Goal: Information Seeking & Learning: Learn about a topic

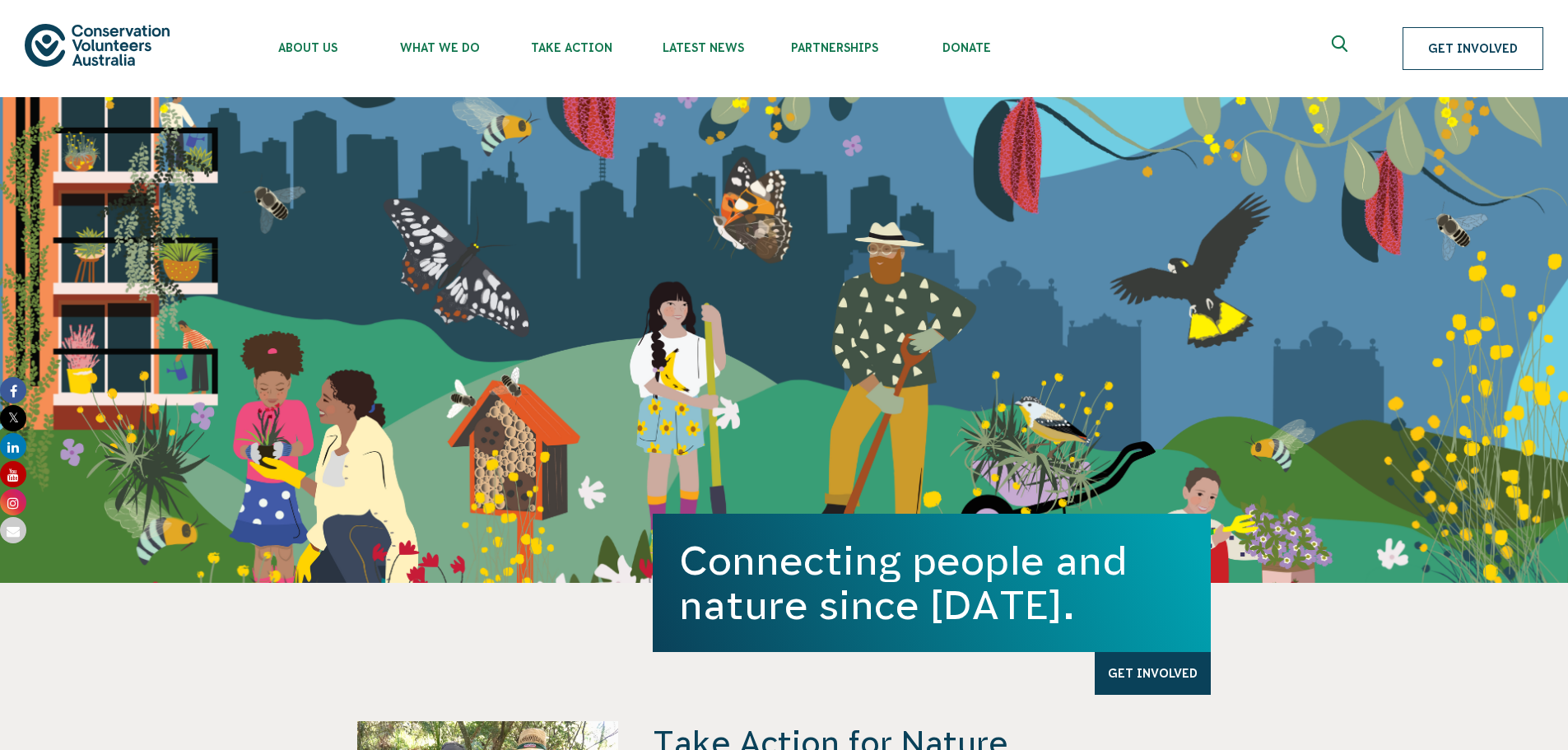
click at [1492, 50] on link "Get Involved" at bounding box center [1472, 49] width 141 height 43
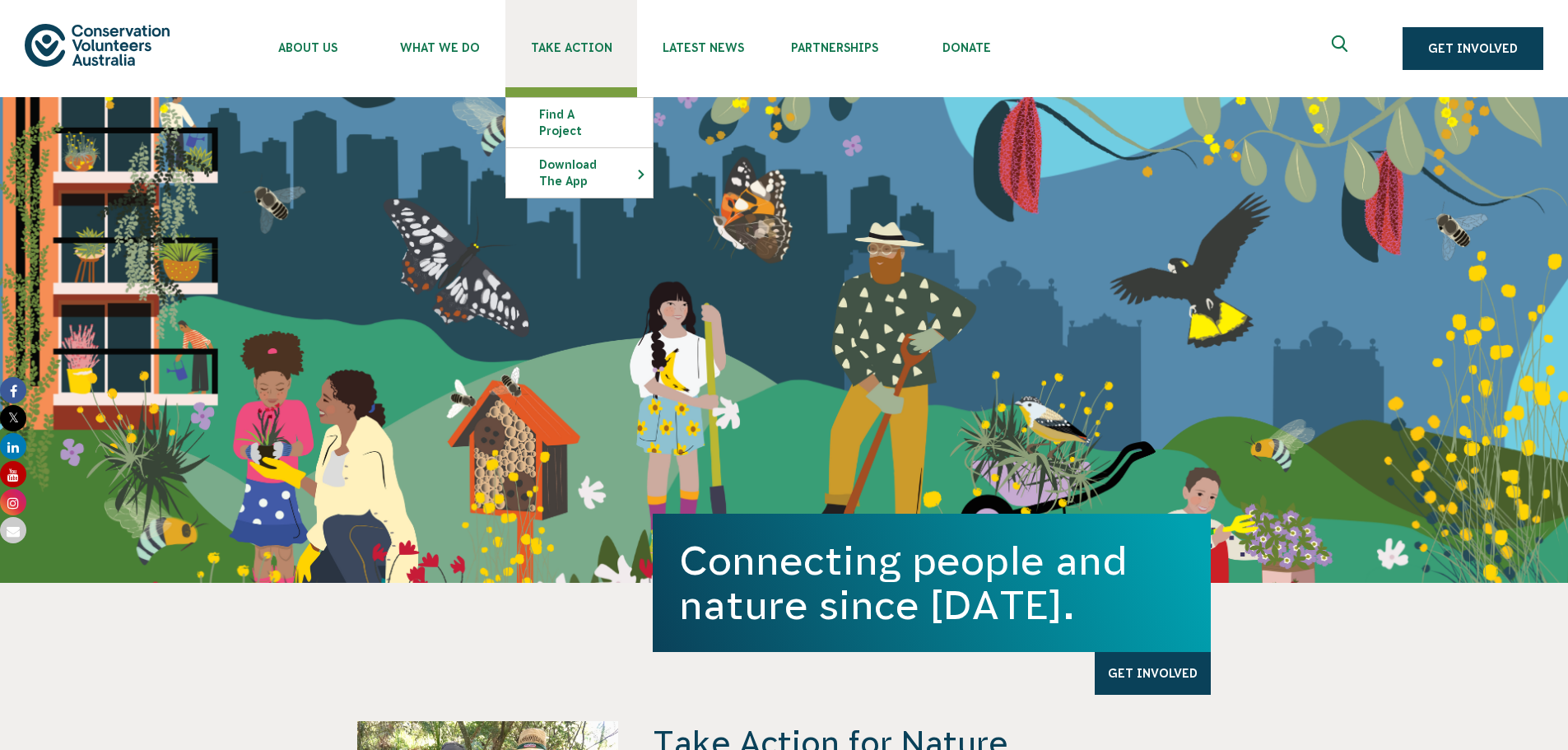
click at [565, 47] on span "Take Action" at bounding box center [571, 48] width 132 height 14
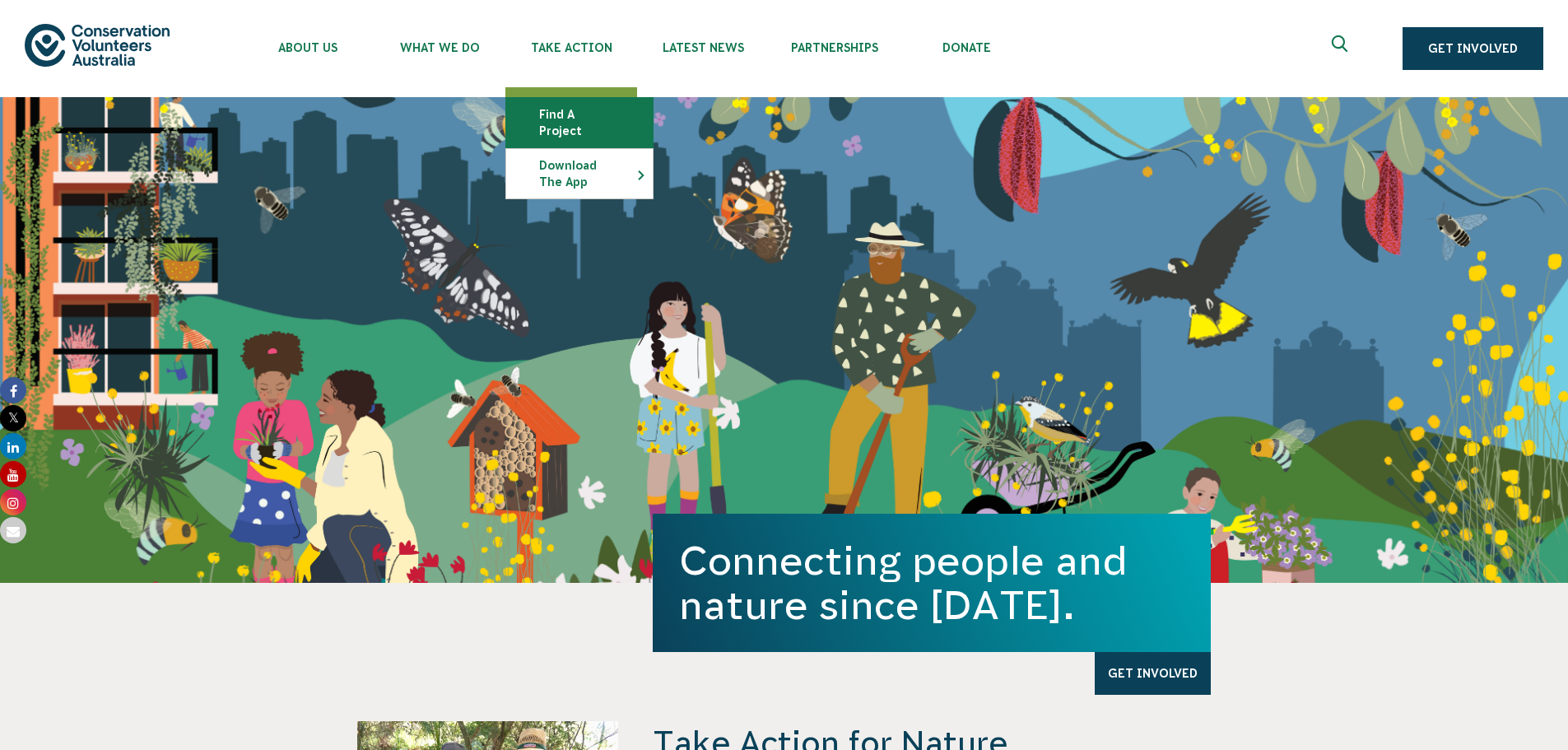
click at [589, 117] on link "Find a project" at bounding box center [579, 122] width 147 height 50
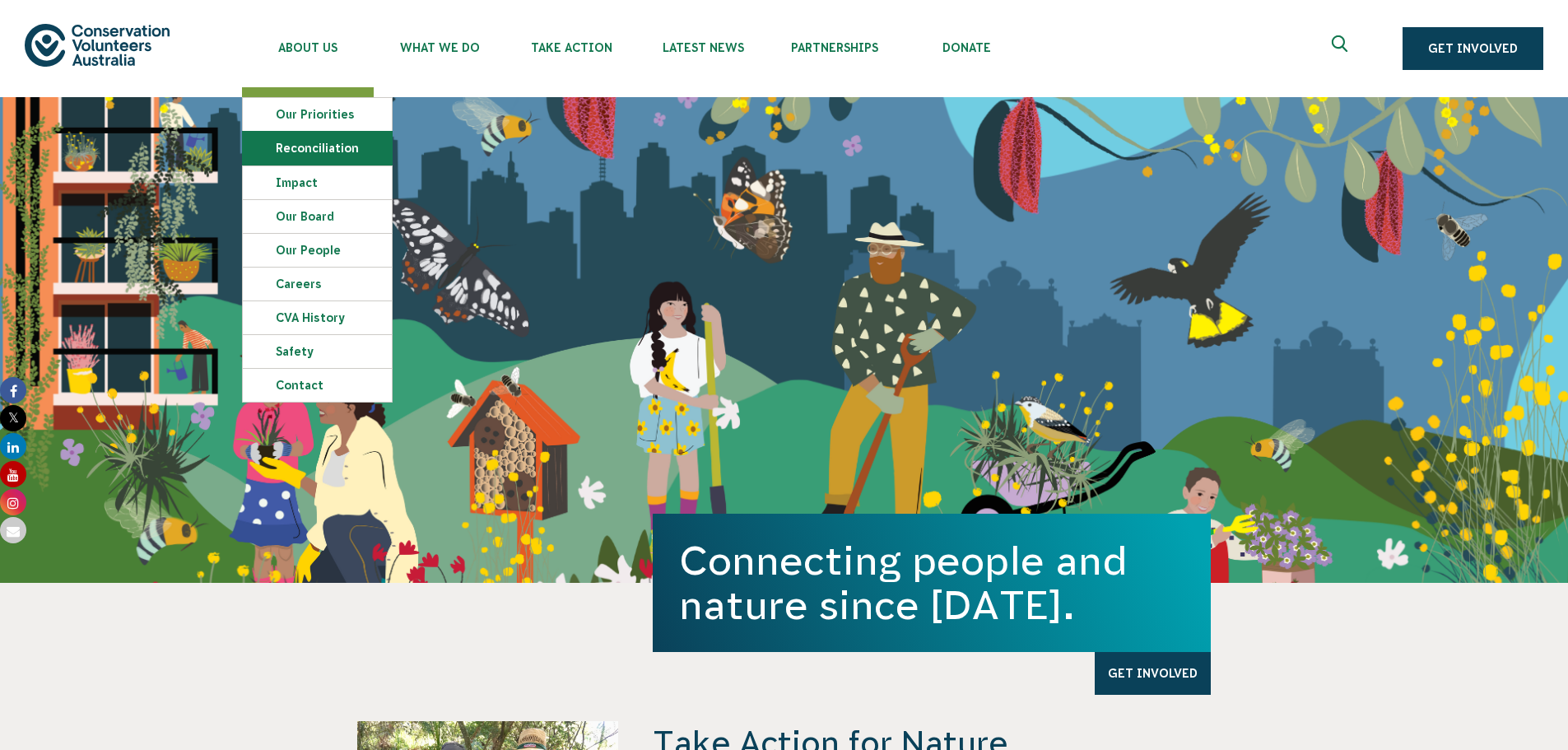
click at [315, 142] on link "Reconciliation" at bounding box center [317, 149] width 149 height 33
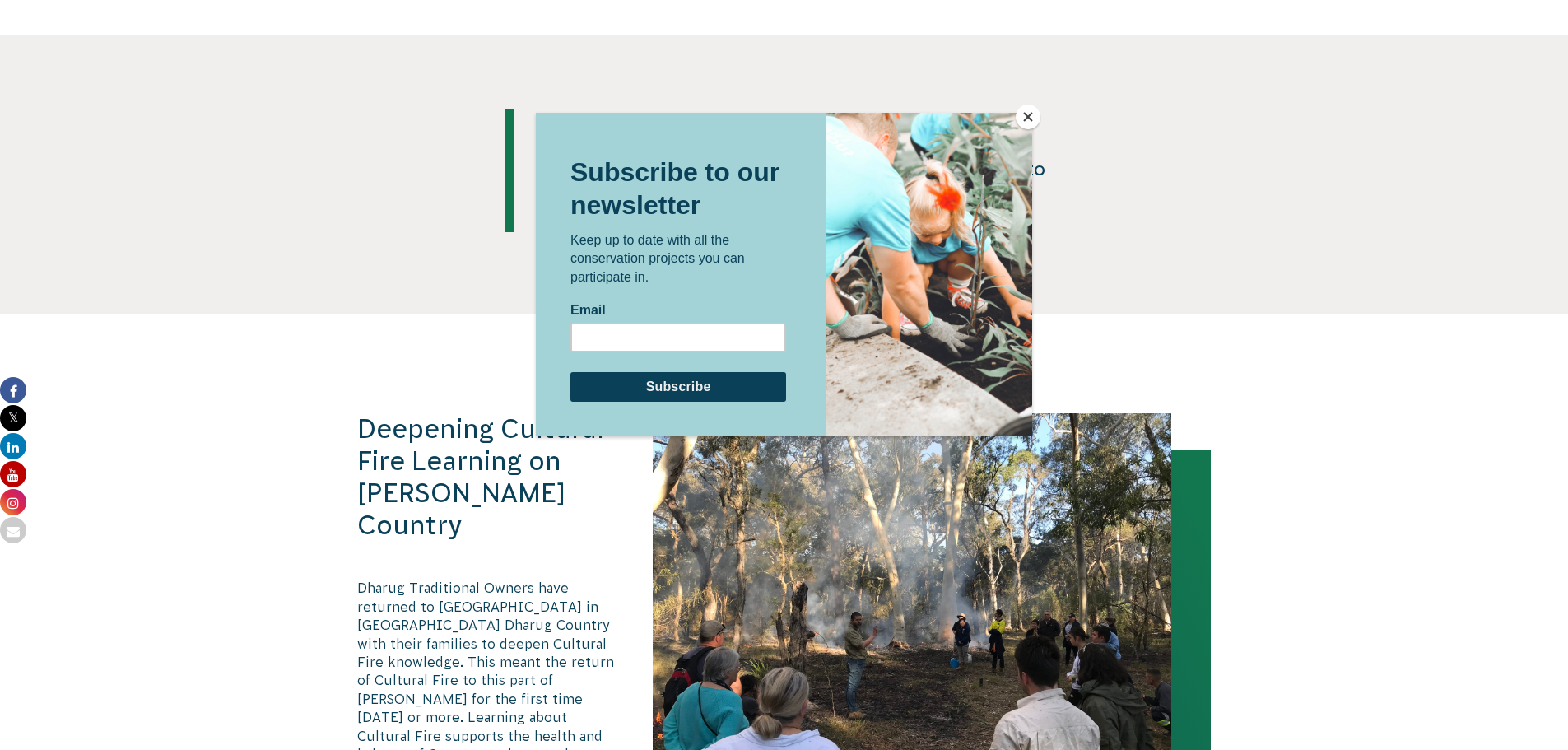
scroll to position [3538, 0]
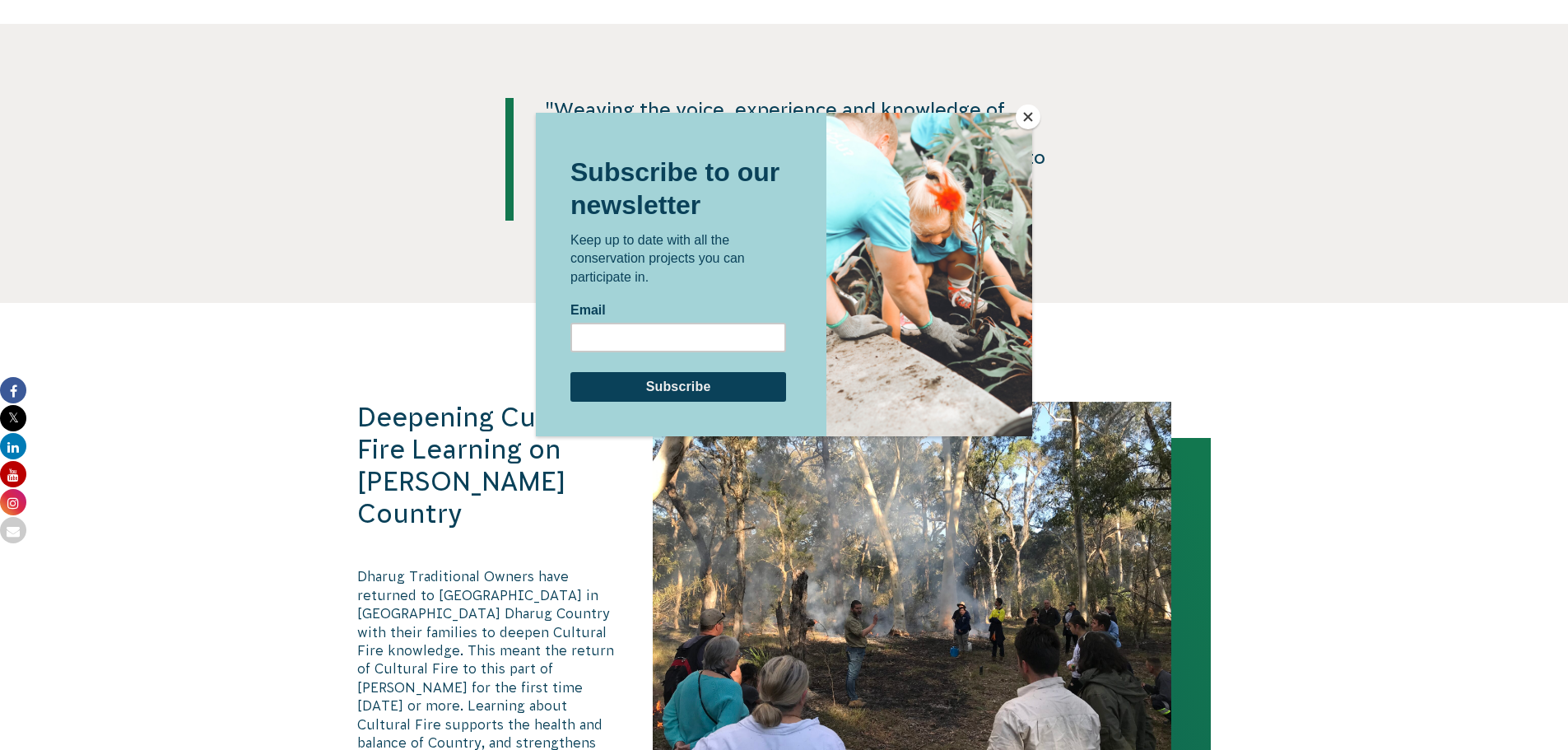
click at [1025, 119] on button "Close" at bounding box center [1027, 117] width 24 height 24
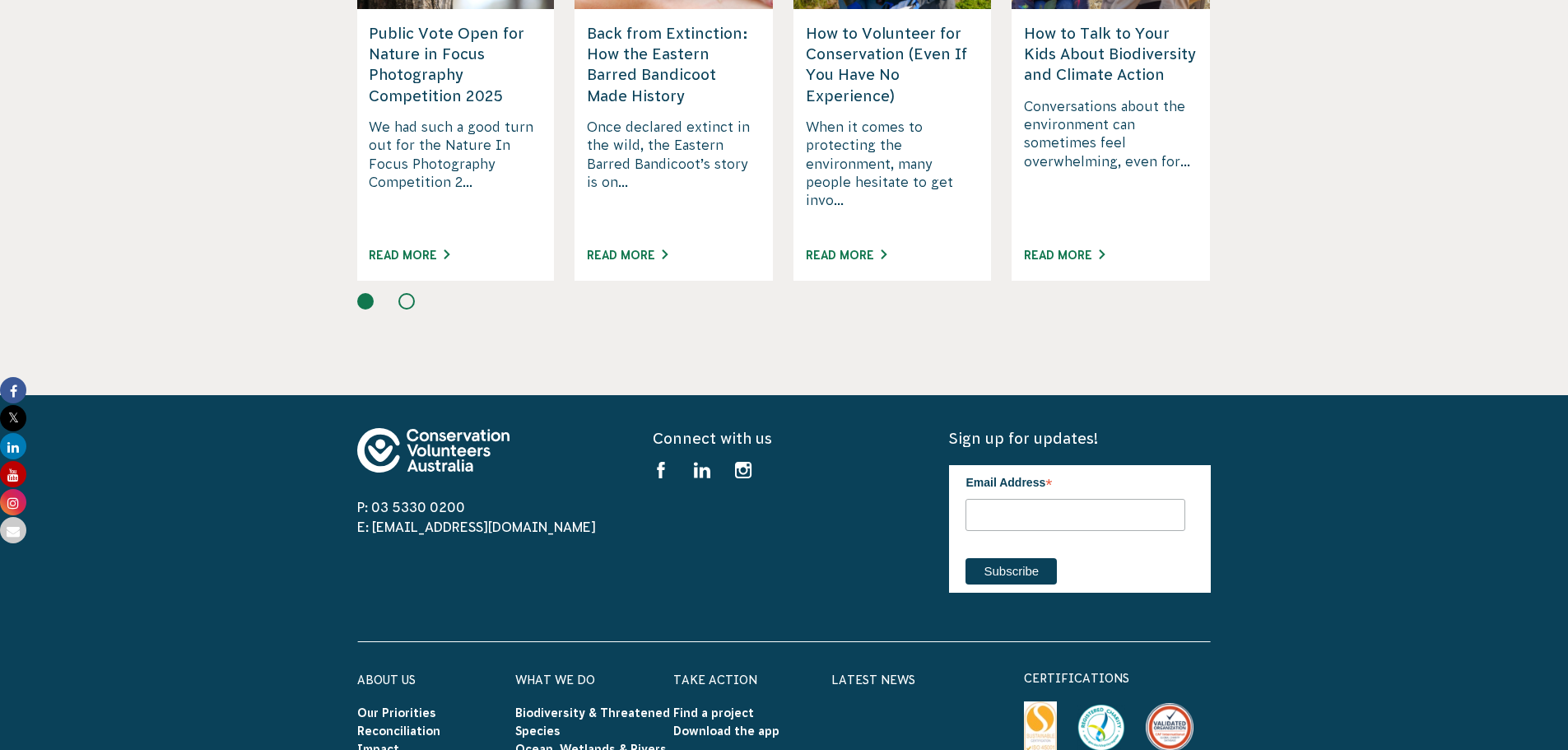
scroll to position [4855, 0]
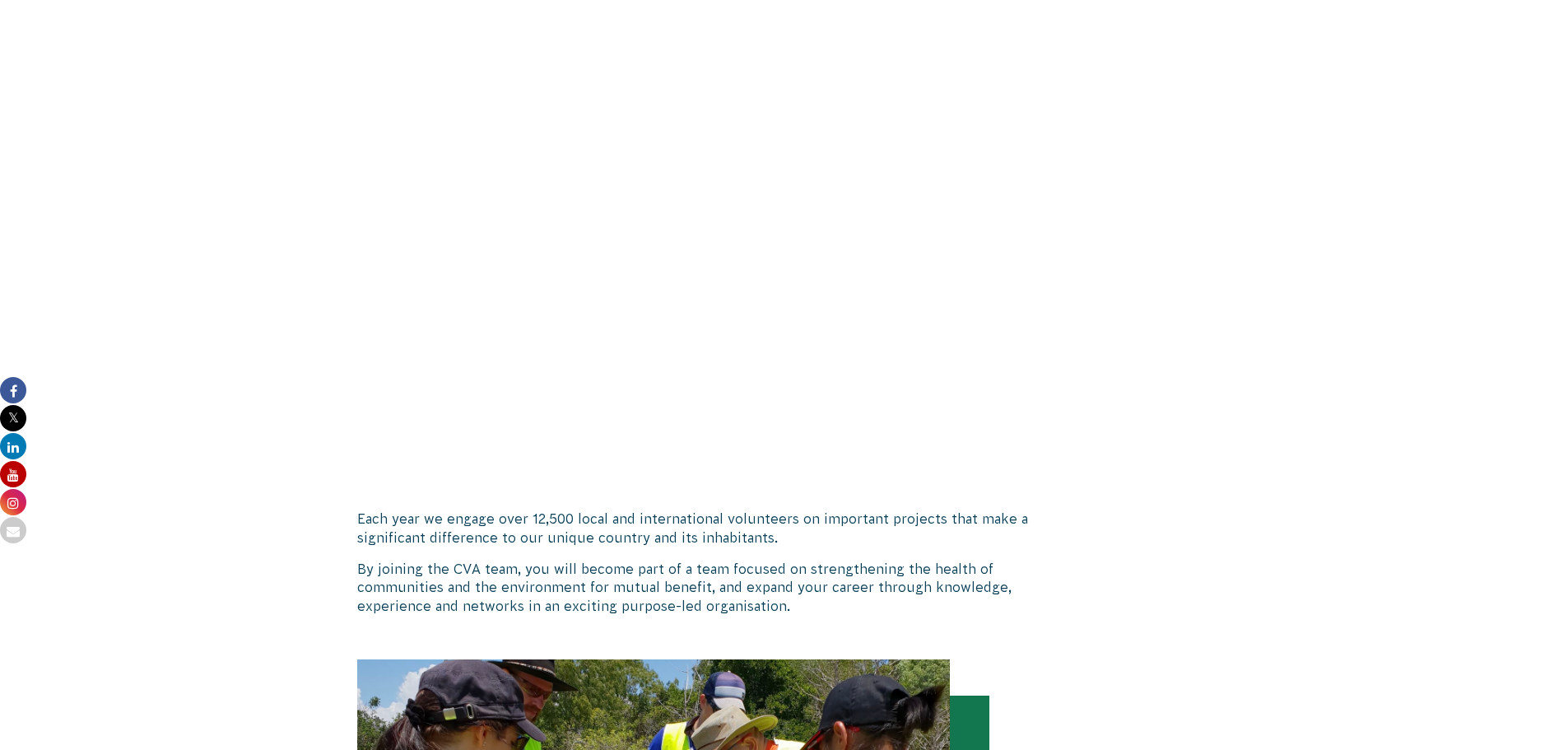
scroll to position [911, 0]
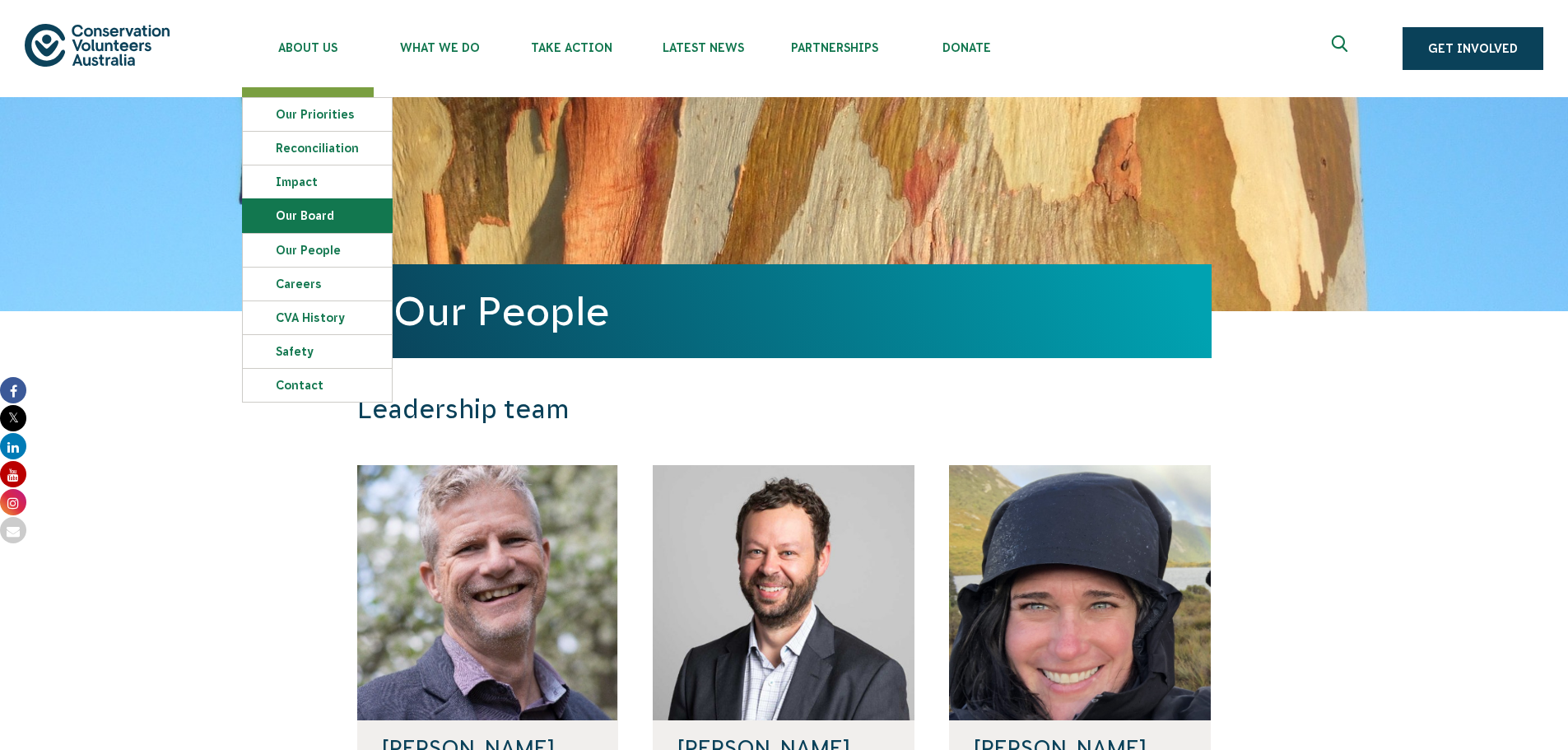
click at [301, 213] on link "Our Board" at bounding box center [317, 216] width 149 height 33
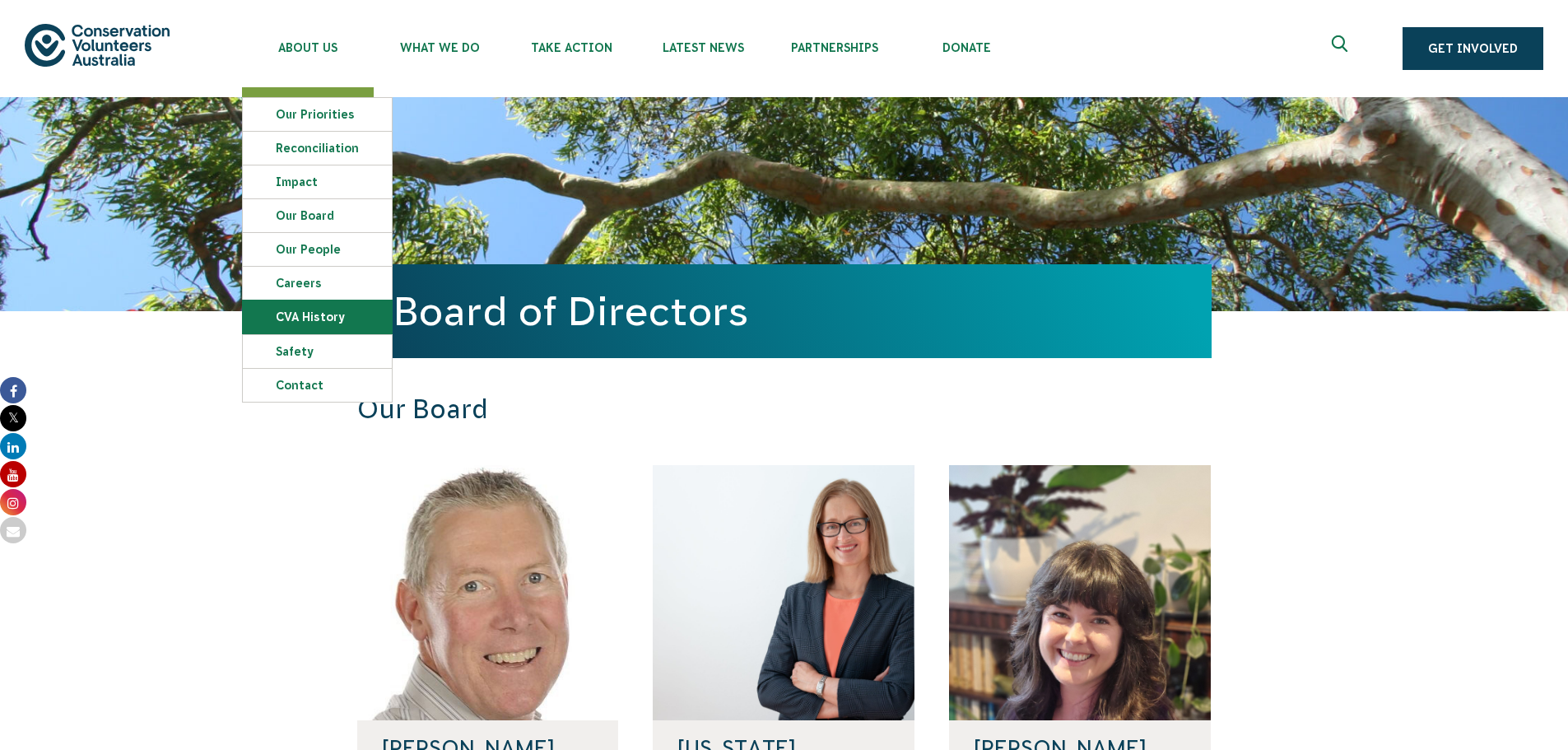
click at [301, 310] on link "CVA history" at bounding box center [317, 317] width 149 height 33
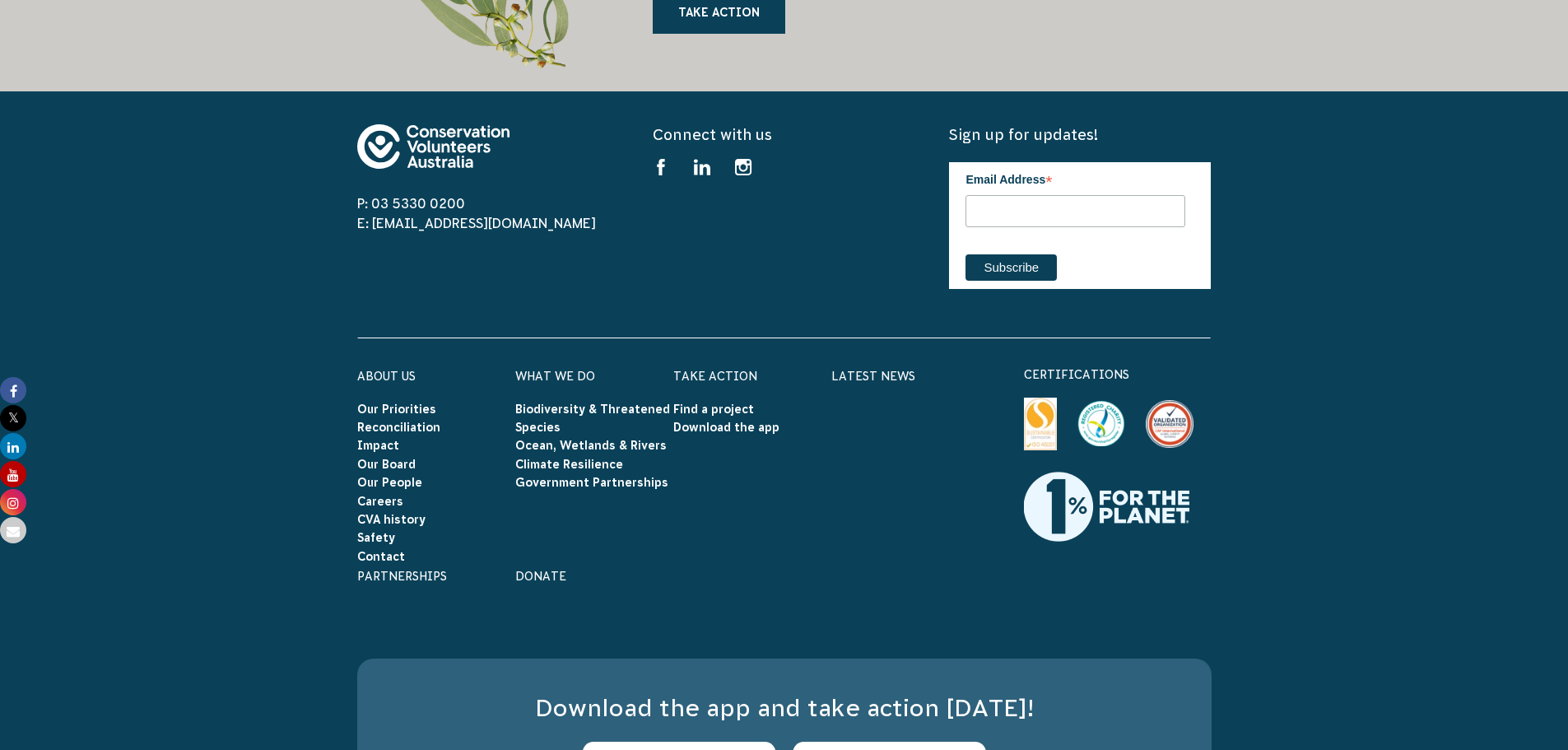
scroll to position [3374, 0]
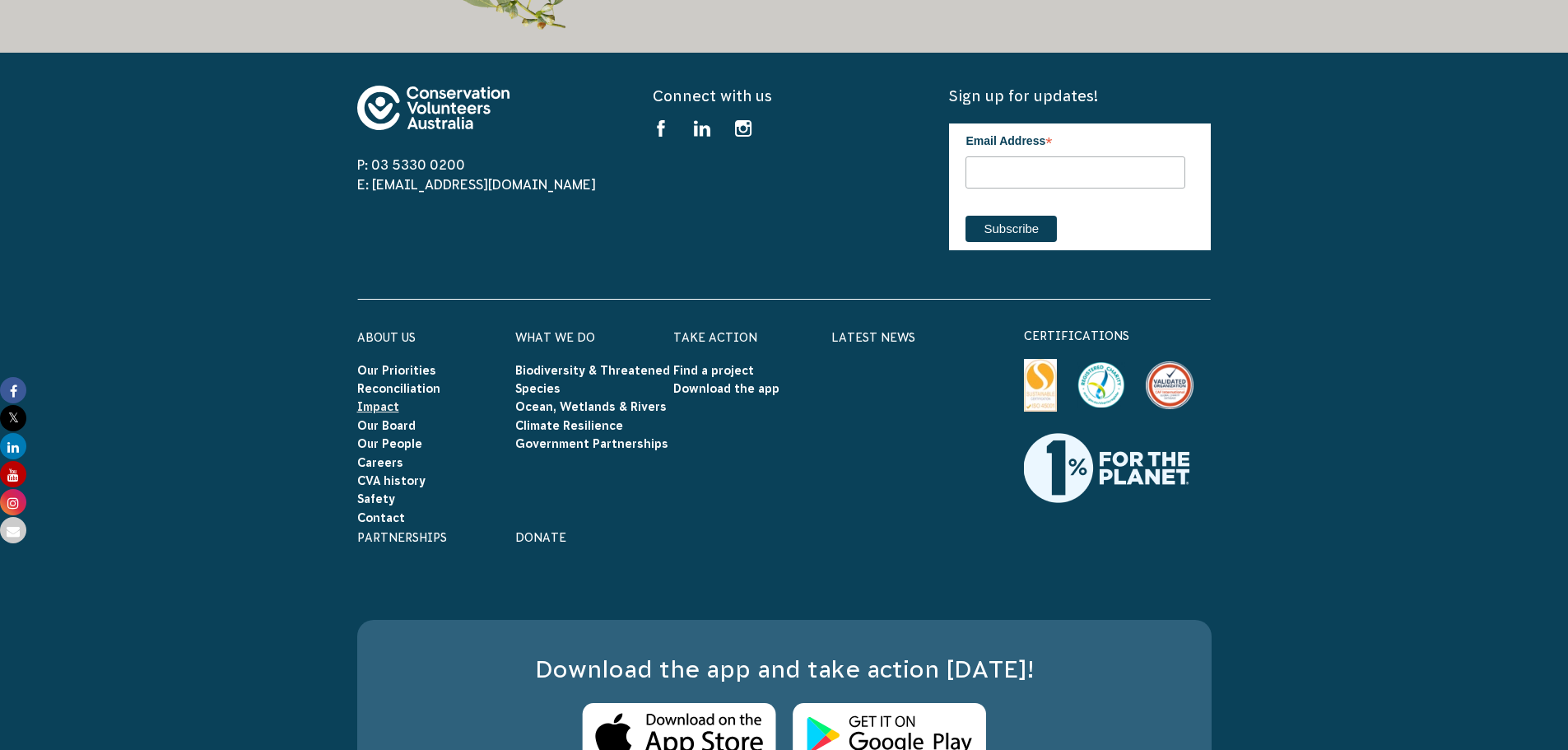
click at [375, 400] on link "Impact" at bounding box center [378, 407] width 42 height 14
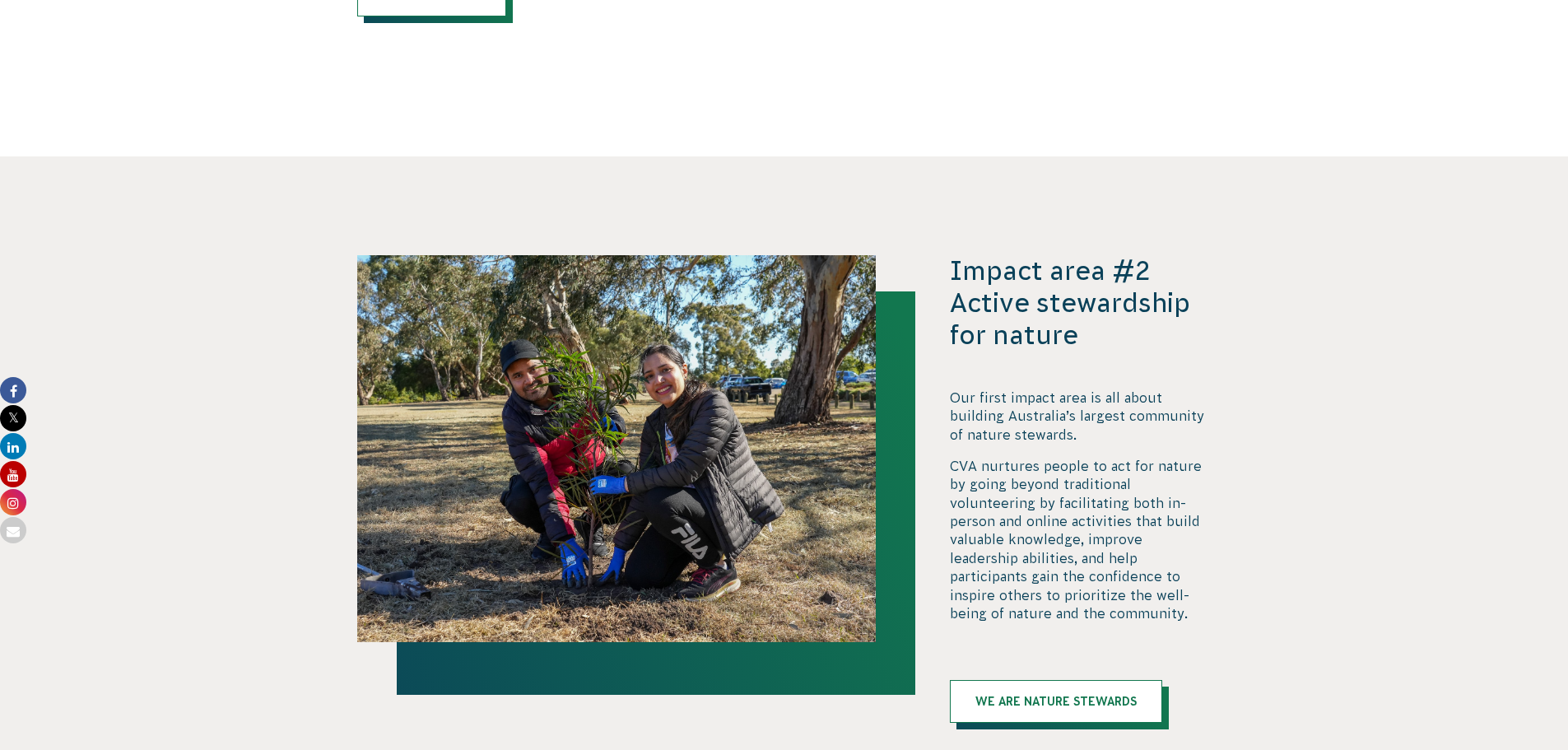
scroll to position [2798, 0]
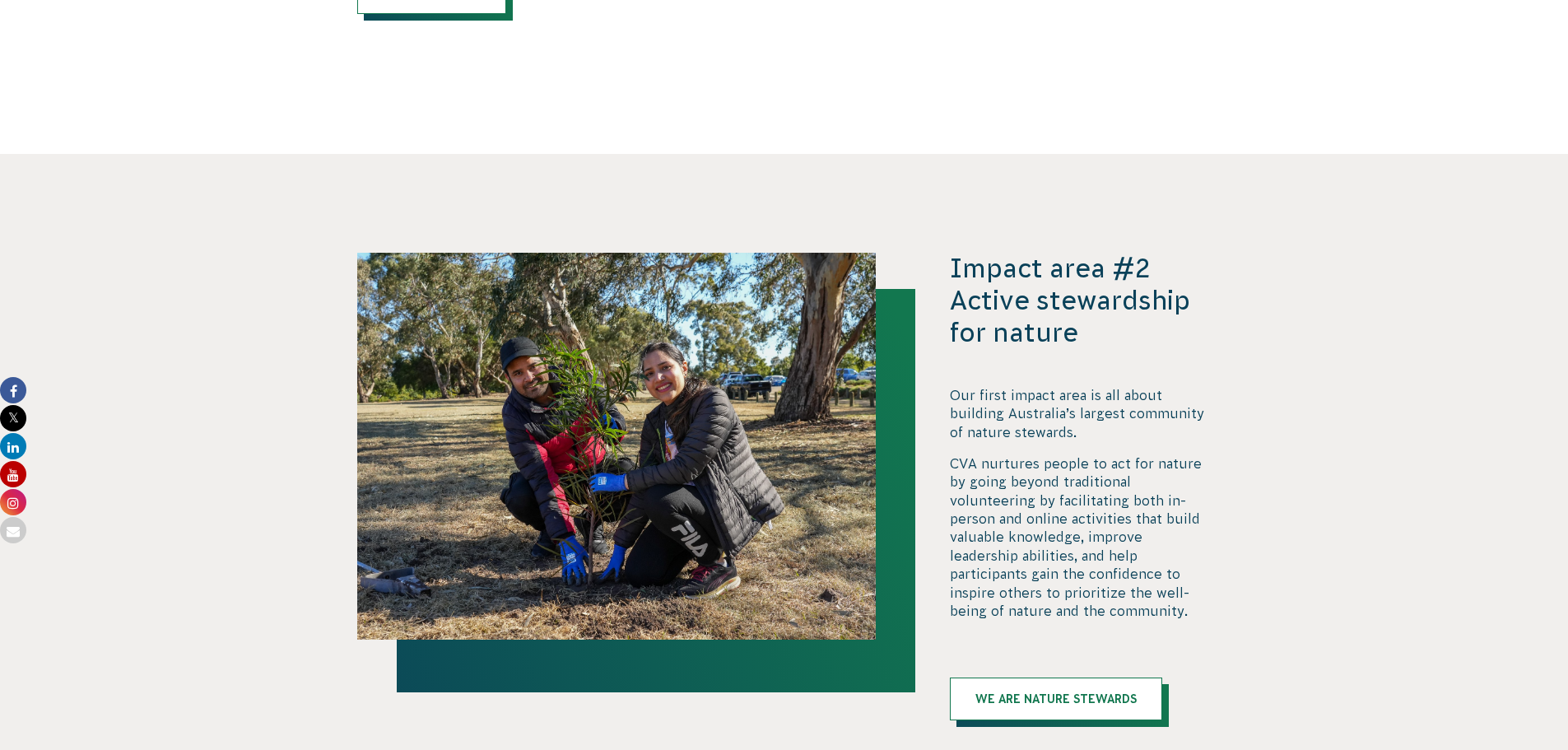
drag, startPoint x: 227, startPoint y: 492, endPoint x: 222, endPoint y: 510, distance: 18.7
click at [222, 510] on section "Impact area #2 Active stewardship for nature Our first impact area is all about…" at bounding box center [784, 507] width 1568 height 707
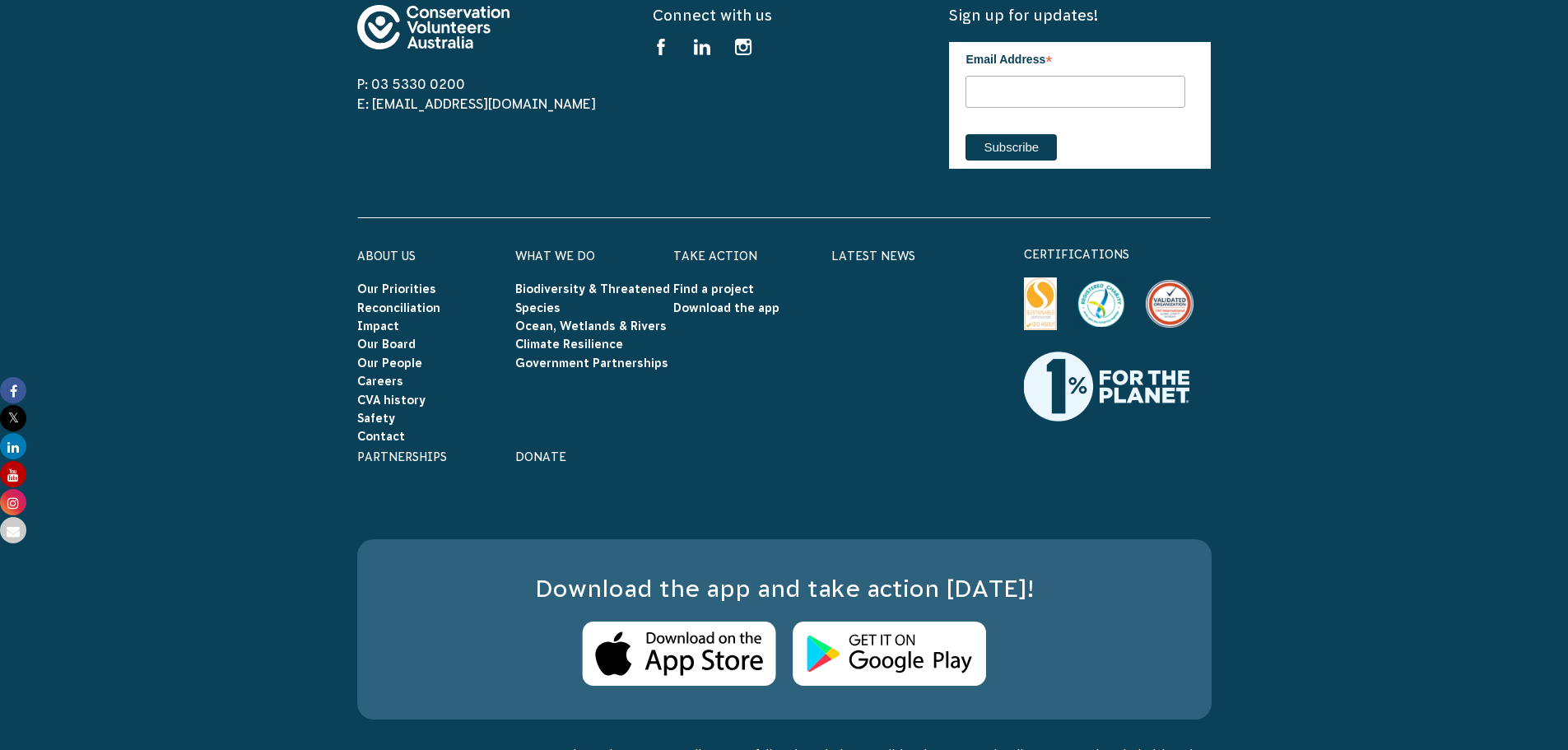
scroll to position [6634, 0]
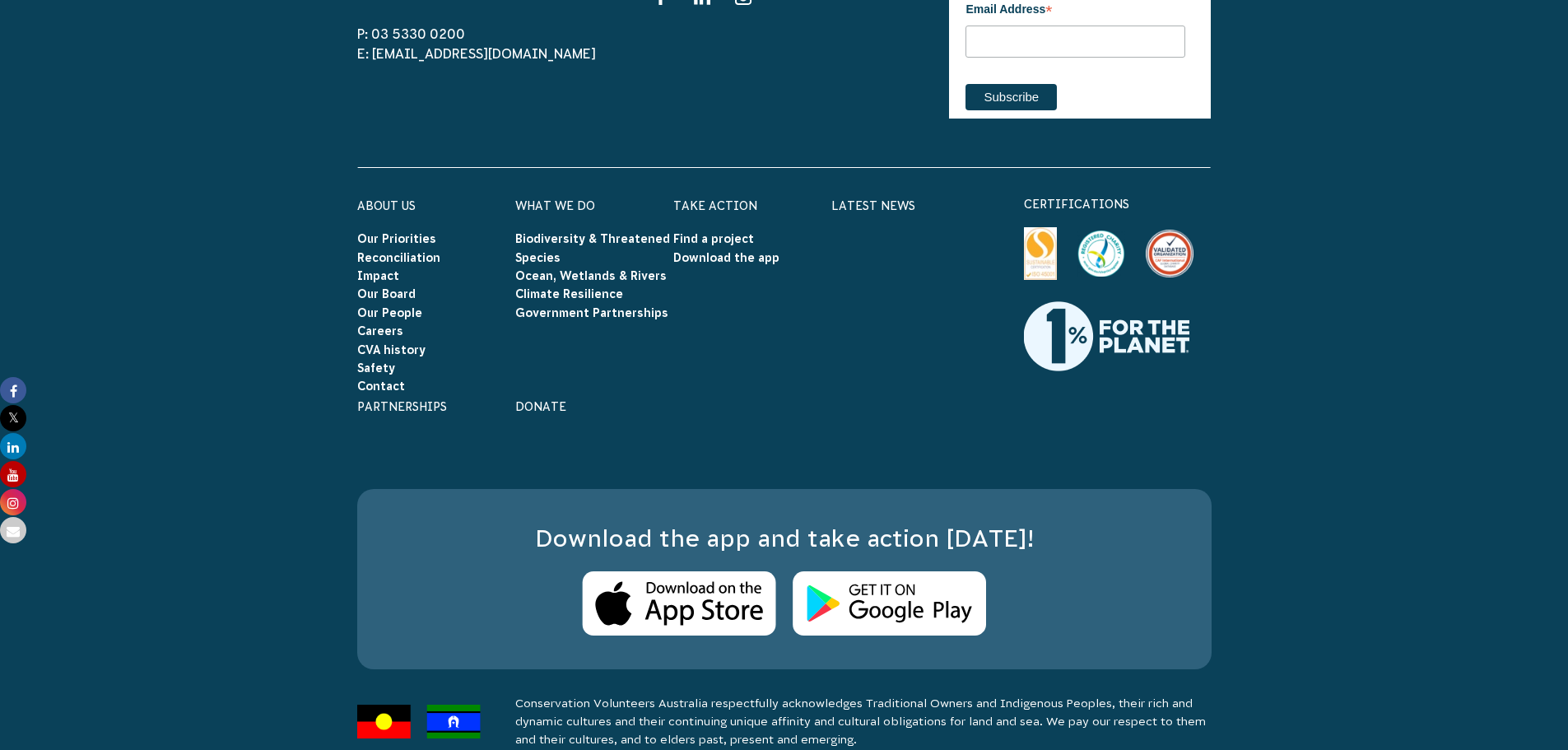
drag, startPoint x: 902, startPoint y: 717, endPoint x: 834, endPoint y: 702, distance: 69.6
click at [834, 702] on p "Conservation Volunteers Australia respectfully acknowledges Traditional Owners …" at bounding box center [863, 721] width 697 height 54
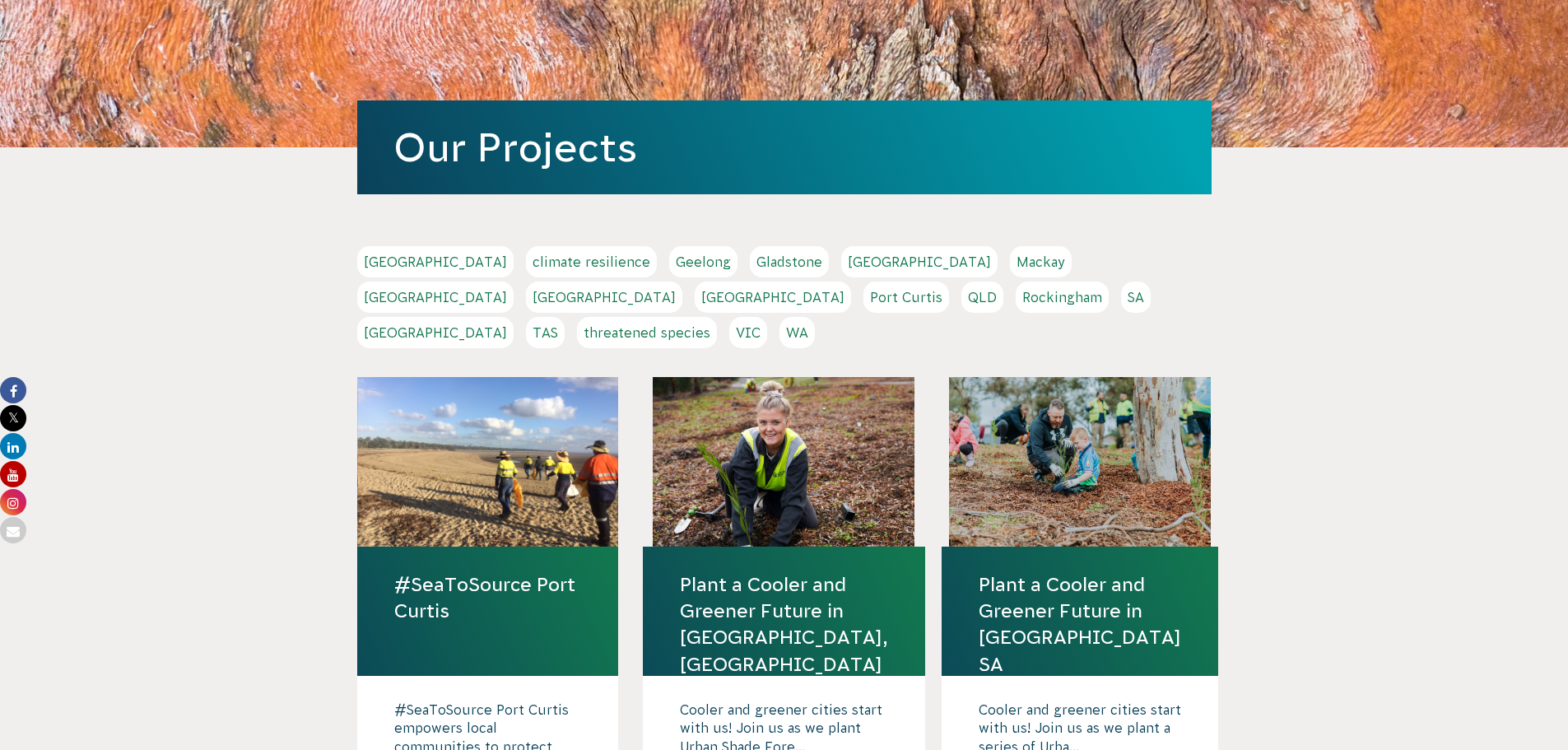
scroll to position [164, 0]
click at [961, 286] on link "QLD" at bounding box center [981, 296] width 42 height 31
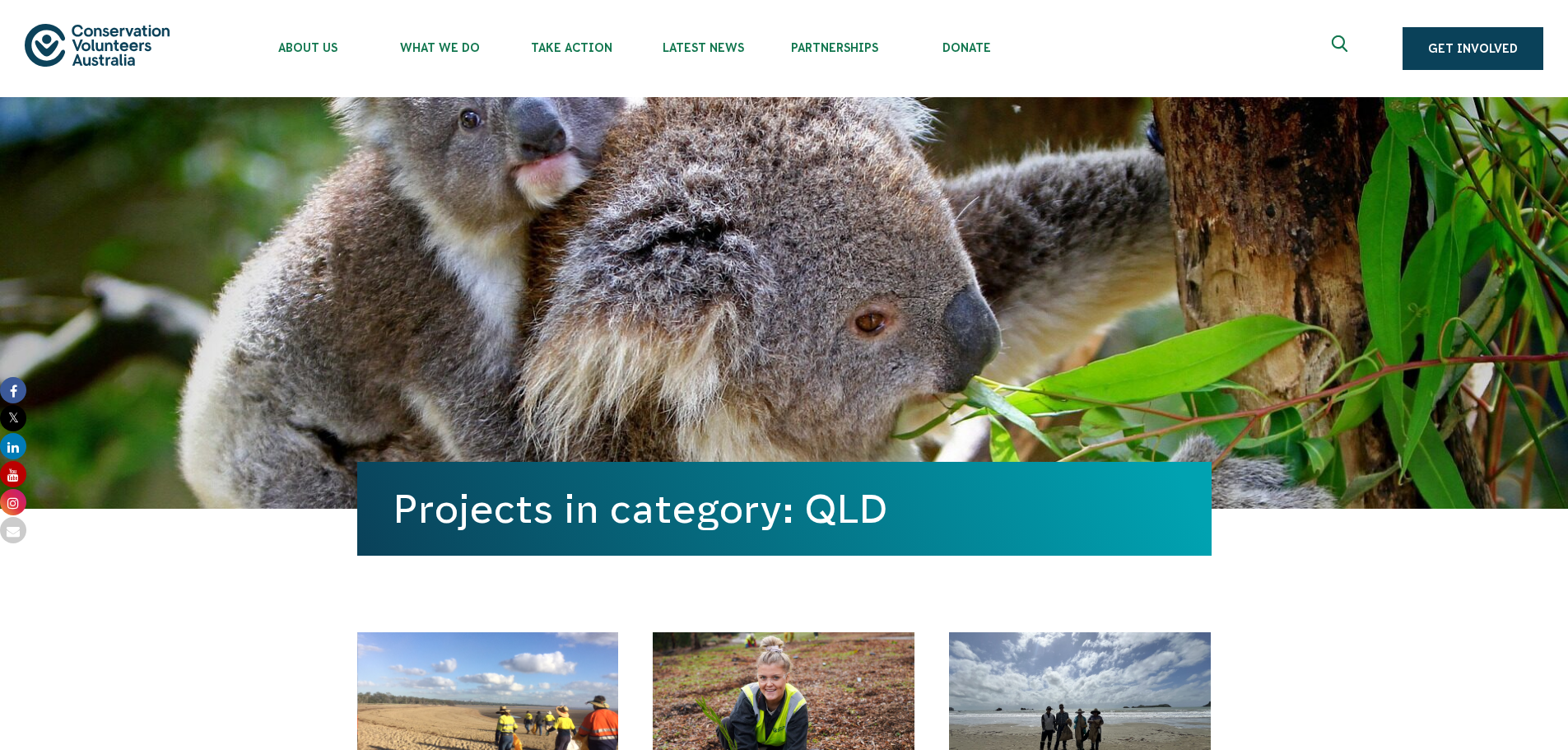
click at [113, 49] on img at bounding box center [96, 45] width 145 height 42
